Goal: Task Accomplishment & Management: Manage account settings

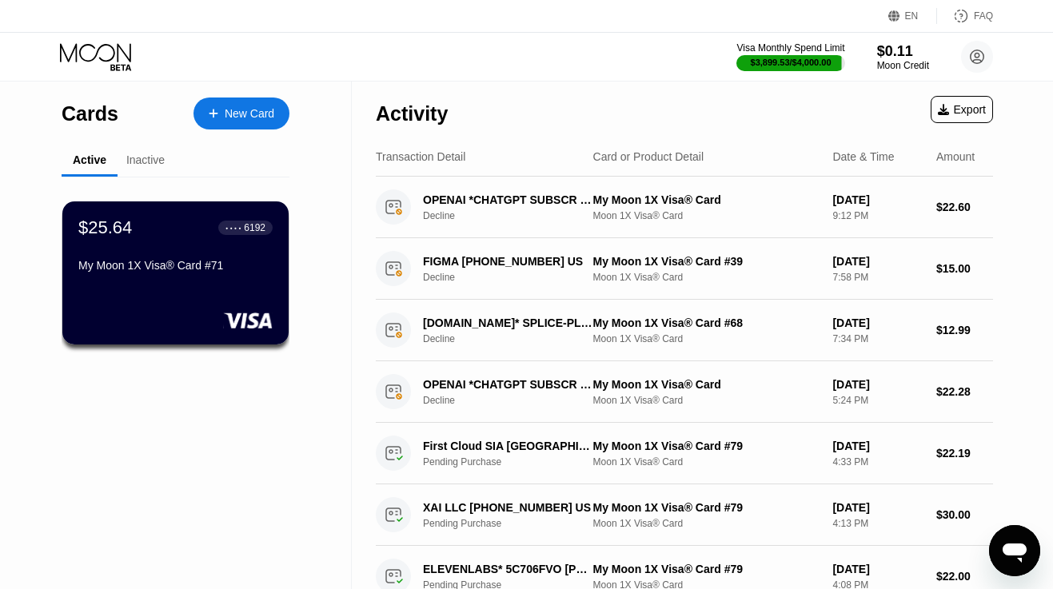
click at [113, 50] on icon at bounding box center [97, 57] width 74 height 28
click at [108, 56] on icon at bounding box center [97, 57] width 74 height 28
click at [124, 47] on icon at bounding box center [97, 57] width 74 height 28
click at [102, 54] on icon at bounding box center [97, 57] width 74 height 28
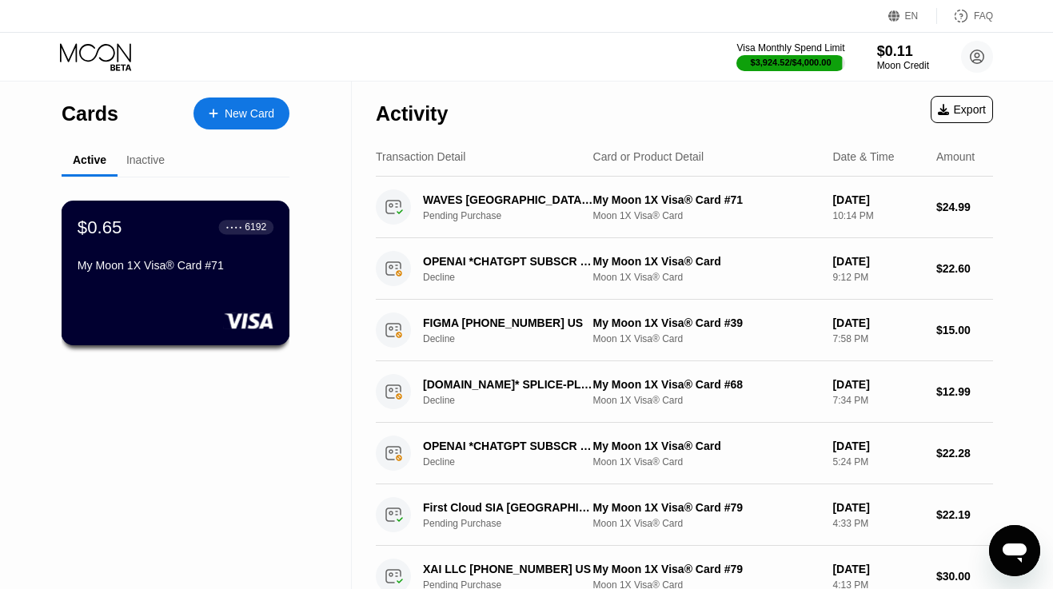
click at [146, 237] on div "$0.65 ● ● ● ● 6192" at bounding box center [176, 227] width 196 height 21
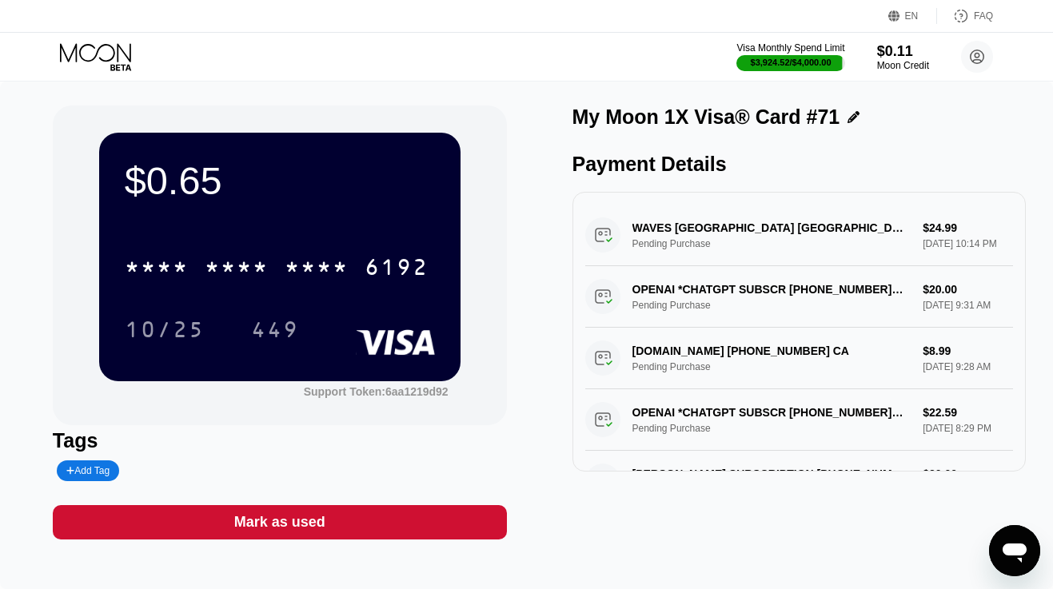
click at [254, 517] on div "Mark as used" at bounding box center [279, 522] width 91 height 18
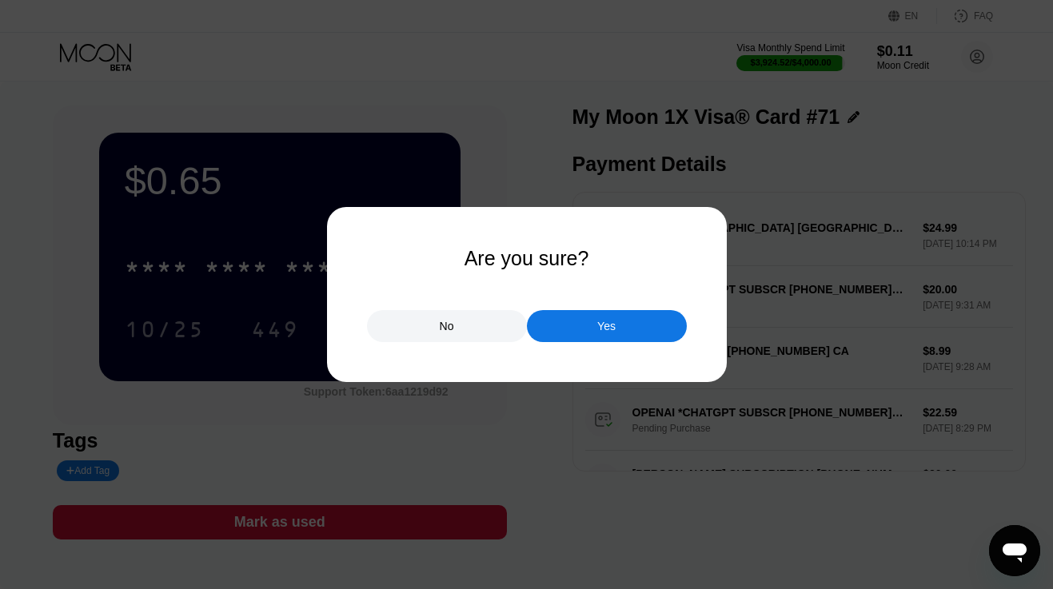
click at [591, 315] on div "Yes" at bounding box center [607, 326] width 160 height 32
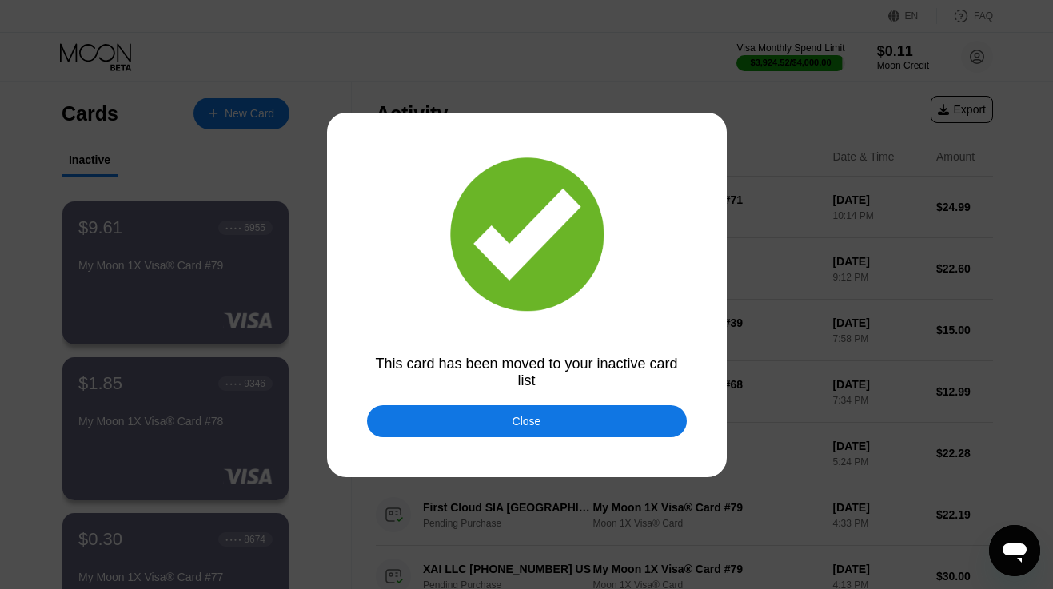
click at [538, 421] on div "Close" at bounding box center [527, 421] width 29 height 13
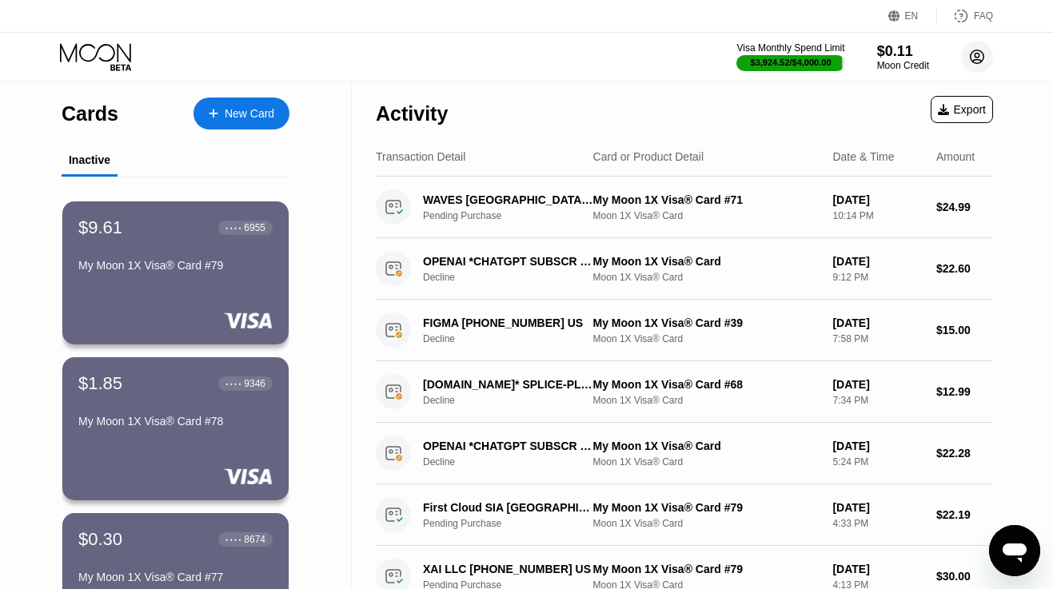
click at [985, 56] on circle at bounding box center [977, 57] width 32 height 32
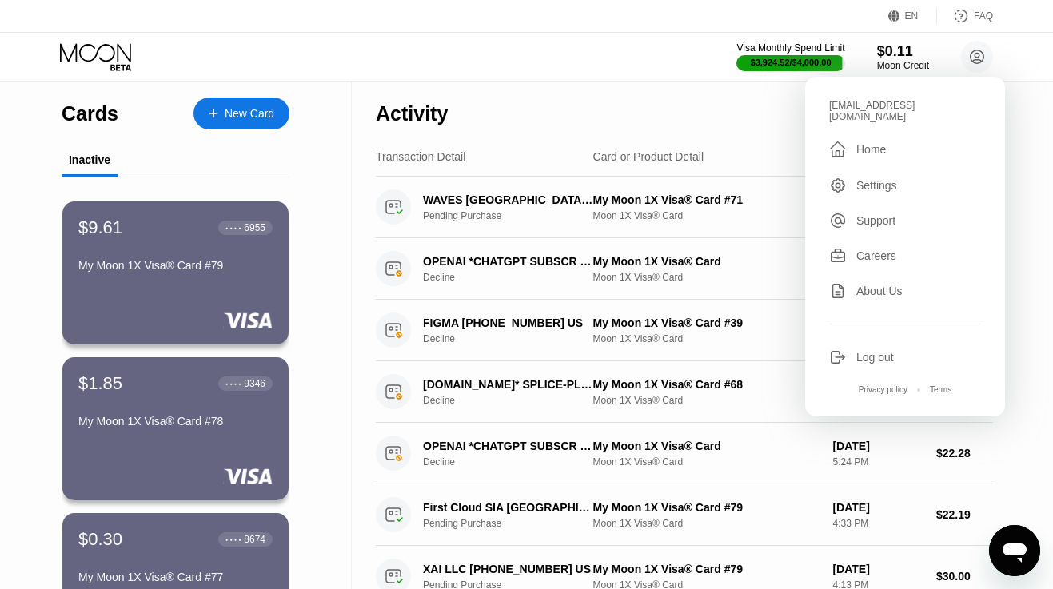
click at [865, 353] on div "Log out" at bounding box center [876, 357] width 38 height 13
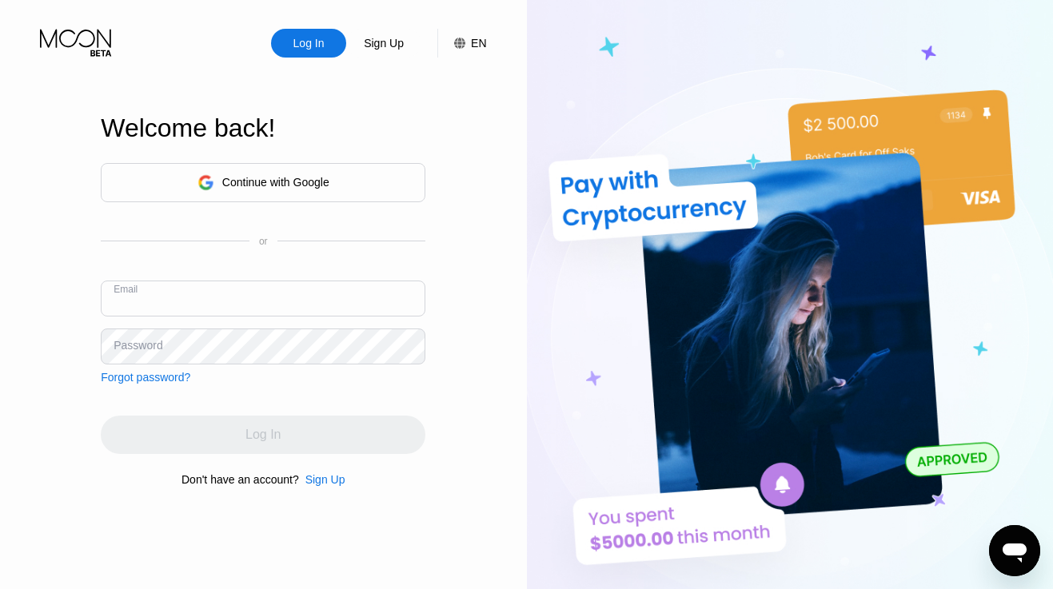
paste input "[EMAIL_ADDRESS][DOMAIN_NAME]"
type input "[EMAIL_ADDRESS][DOMAIN_NAME]"
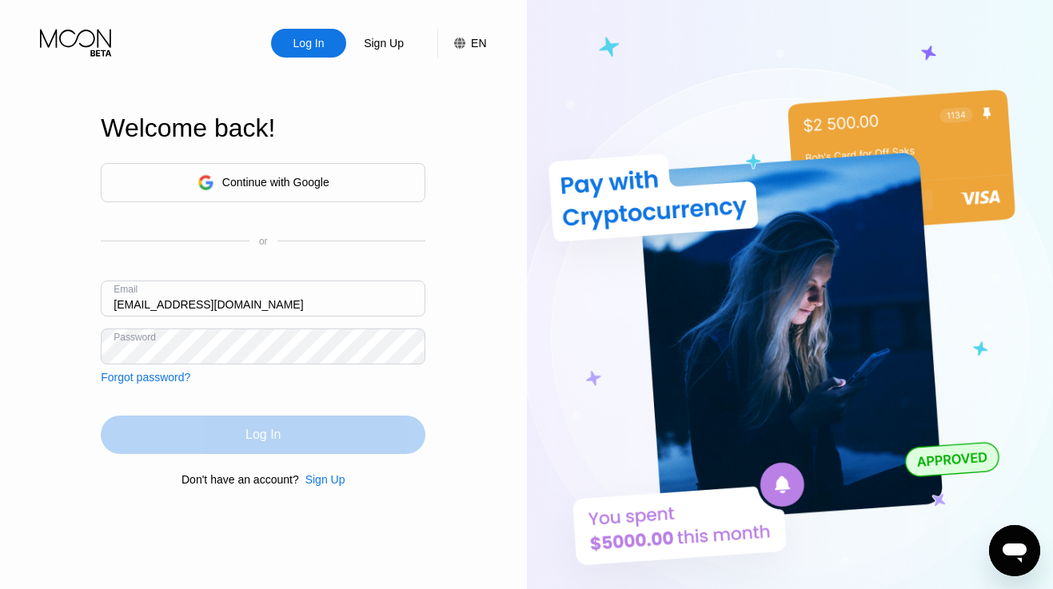
click at [178, 448] on div "Log In" at bounding box center [263, 435] width 325 height 38
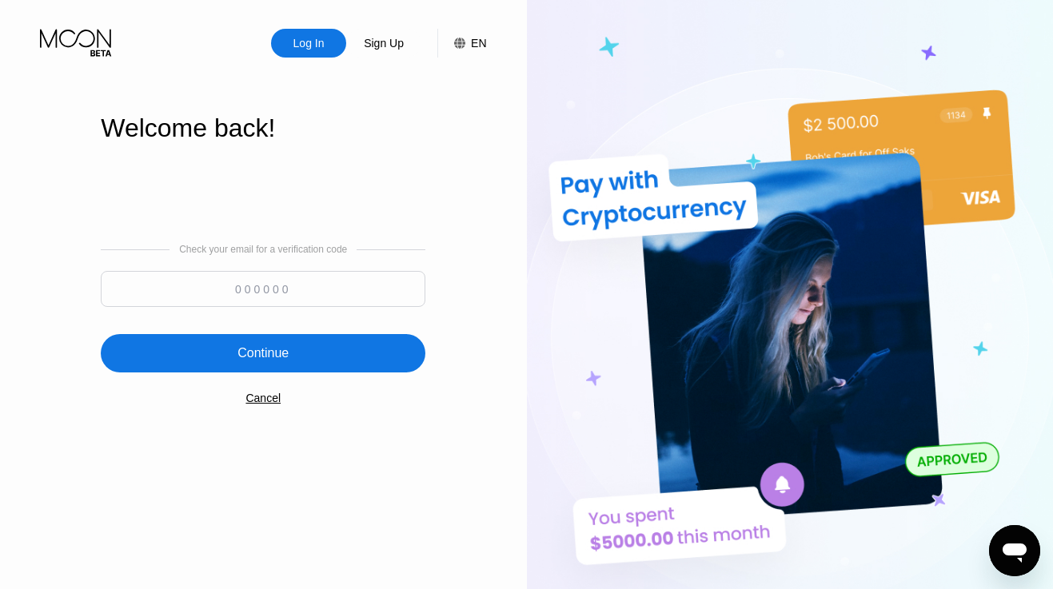
click at [242, 298] on input at bounding box center [263, 289] width 325 height 36
type input "816974"
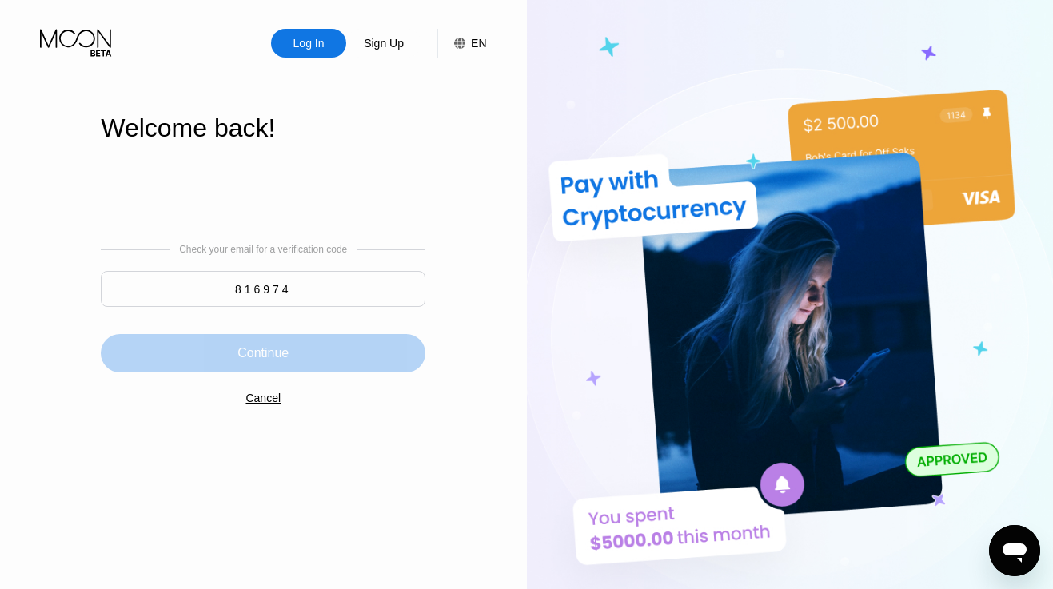
click at [253, 358] on div "Continue" at bounding box center [263, 353] width 51 height 16
